Goal: Transaction & Acquisition: Book appointment/travel/reservation

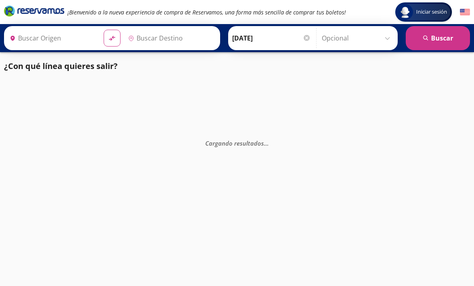
type input "[GEOGRAPHIC_DATA], [GEOGRAPHIC_DATA]"
type input "Cuatro Caminos, [GEOGRAPHIC_DATA]"
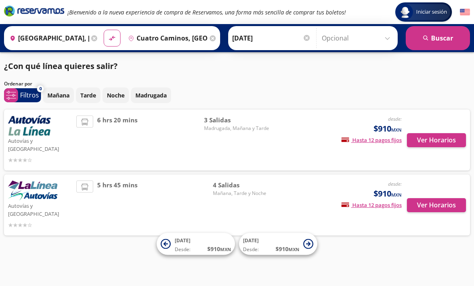
click at [448, 135] on button "Ver Horarios" at bounding box center [436, 140] width 59 height 14
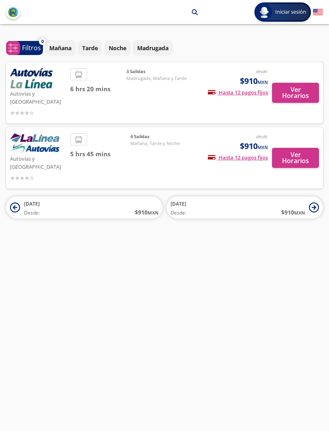
click at [305, 149] on button "Ver Horarios" at bounding box center [295, 158] width 47 height 20
